Goal: Information Seeking & Learning: Learn about a topic

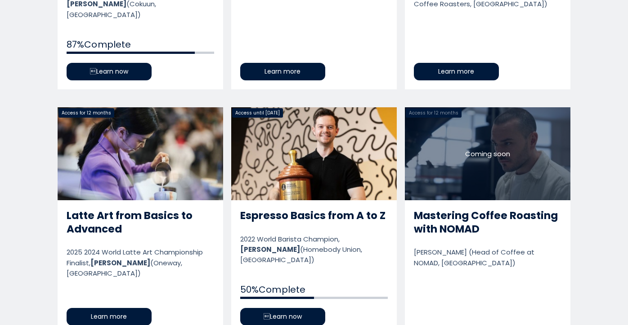
scroll to position [899, 0]
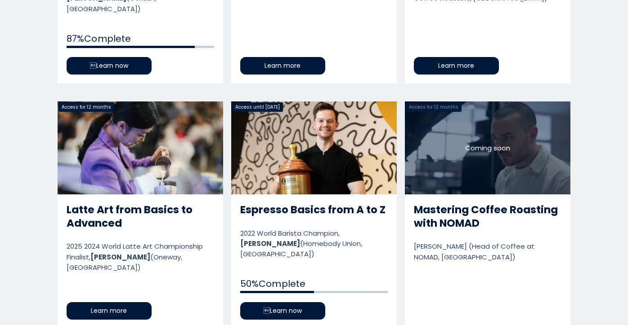
click at [284, 124] on link "Espresso Basics from A to Z" at bounding box center [313, 216] width 165 height 228
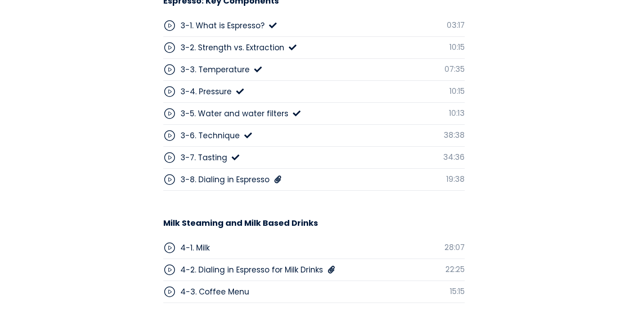
scroll to position [2520, 0]
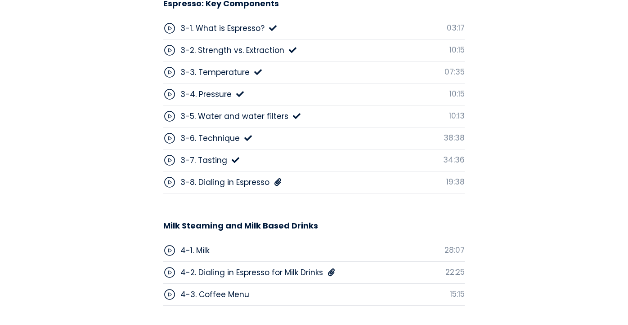
click at [240, 177] on div "3-8. Dialing in Espresso" at bounding box center [224, 183] width 89 height 12
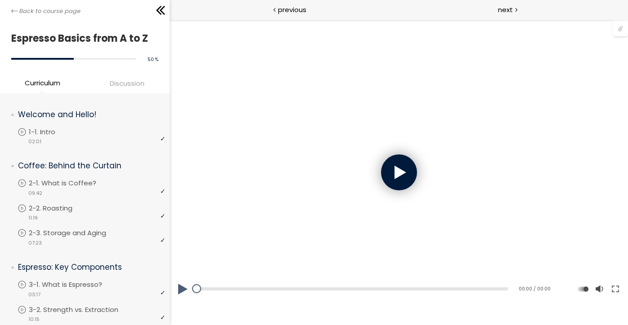
click at [403, 179] on div at bounding box center [398, 173] width 36 height 36
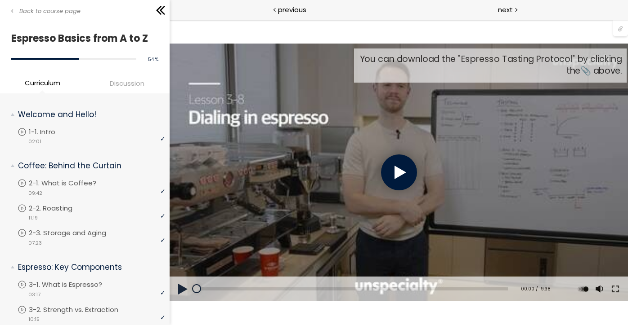
click at [396, 176] on div at bounding box center [398, 173] width 36 height 36
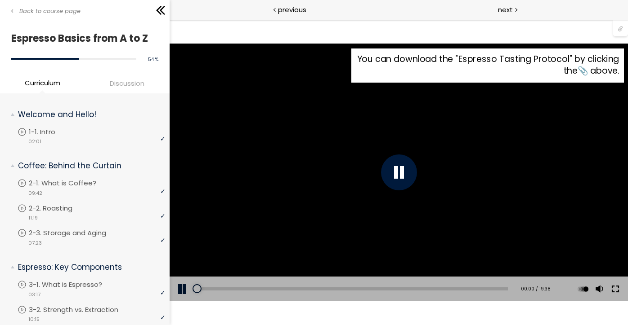
click at [620, 289] on button at bounding box center [614, 289] width 16 height 25
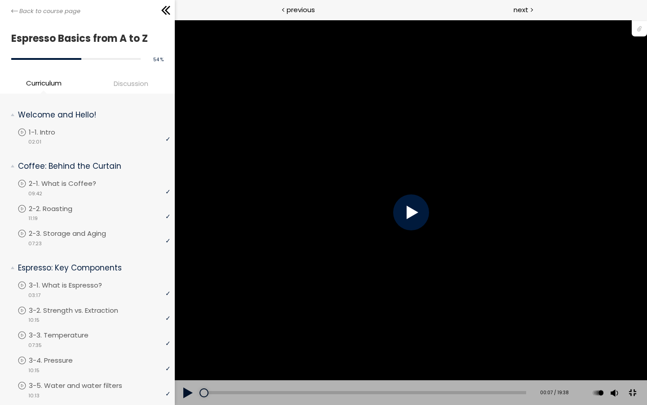
click at [429, 225] on div at bounding box center [411, 212] width 36 height 36
click at [429, 228] on div at bounding box center [411, 212] width 36 height 36
